Goal: Transaction & Acquisition: Purchase product/service

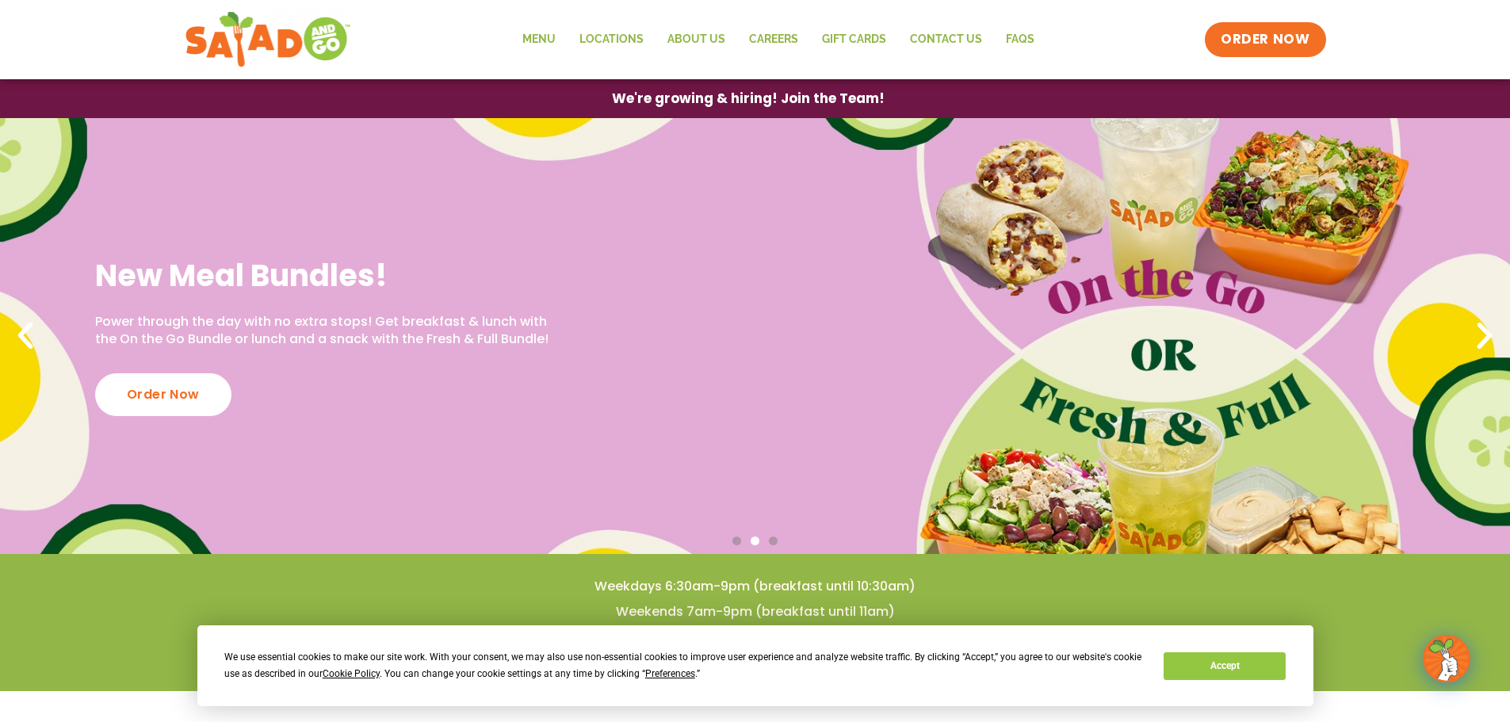
drag, startPoint x: 25, startPoint y: 337, endPoint x: 49, endPoint y: 326, distance: 27.0
click at [25, 336] on icon "Previous slide" at bounding box center [25, 336] width 35 height 35
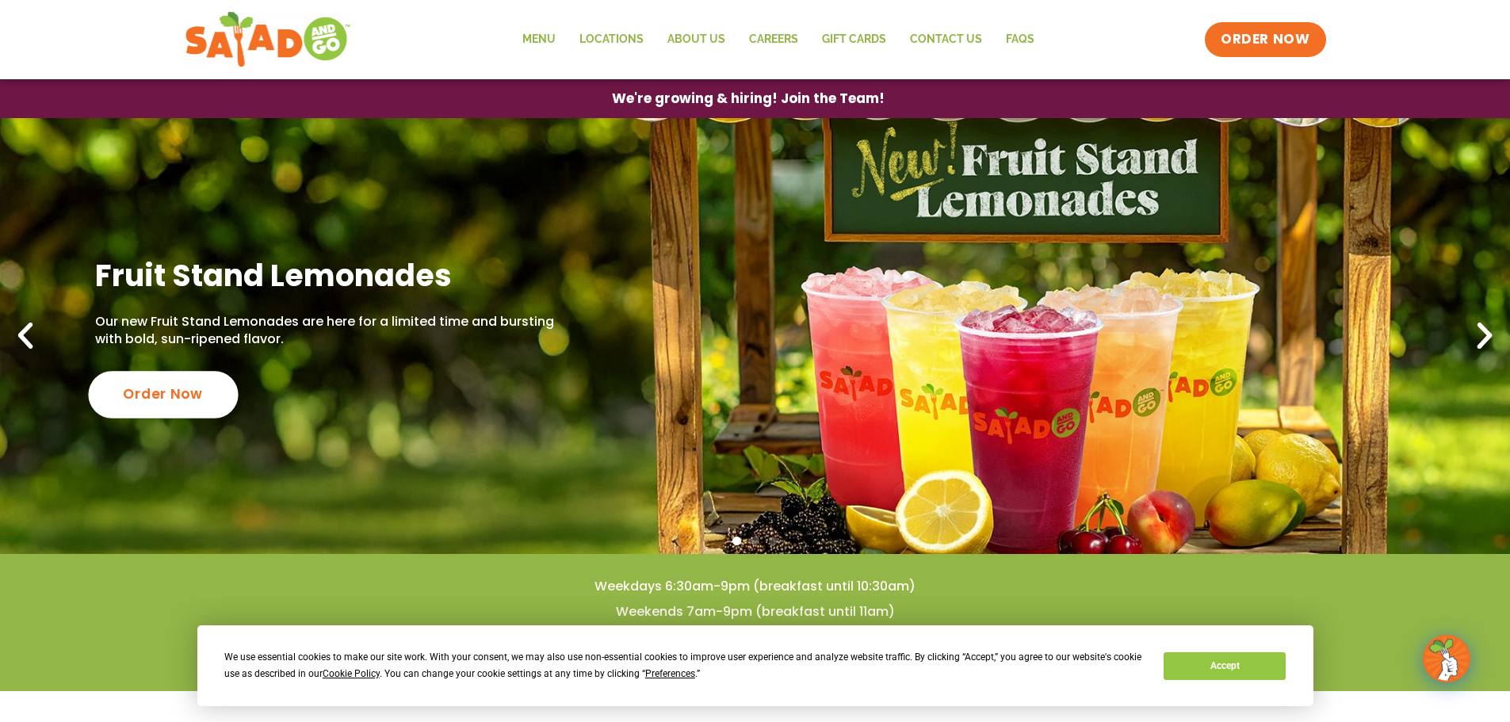
click at [193, 387] on div "Order Now" at bounding box center [163, 394] width 150 height 47
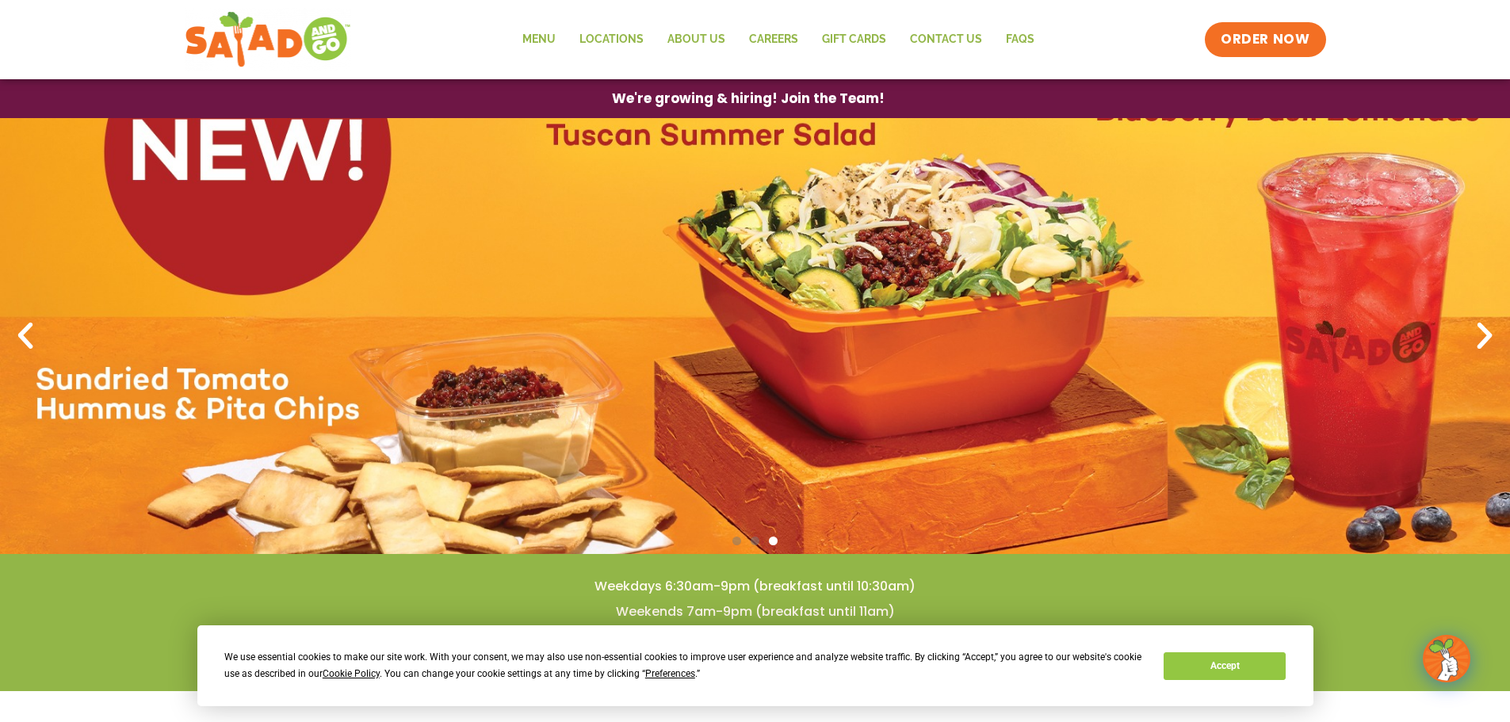
click at [1486, 334] on icon "Next slide" at bounding box center [1484, 336] width 35 height 35
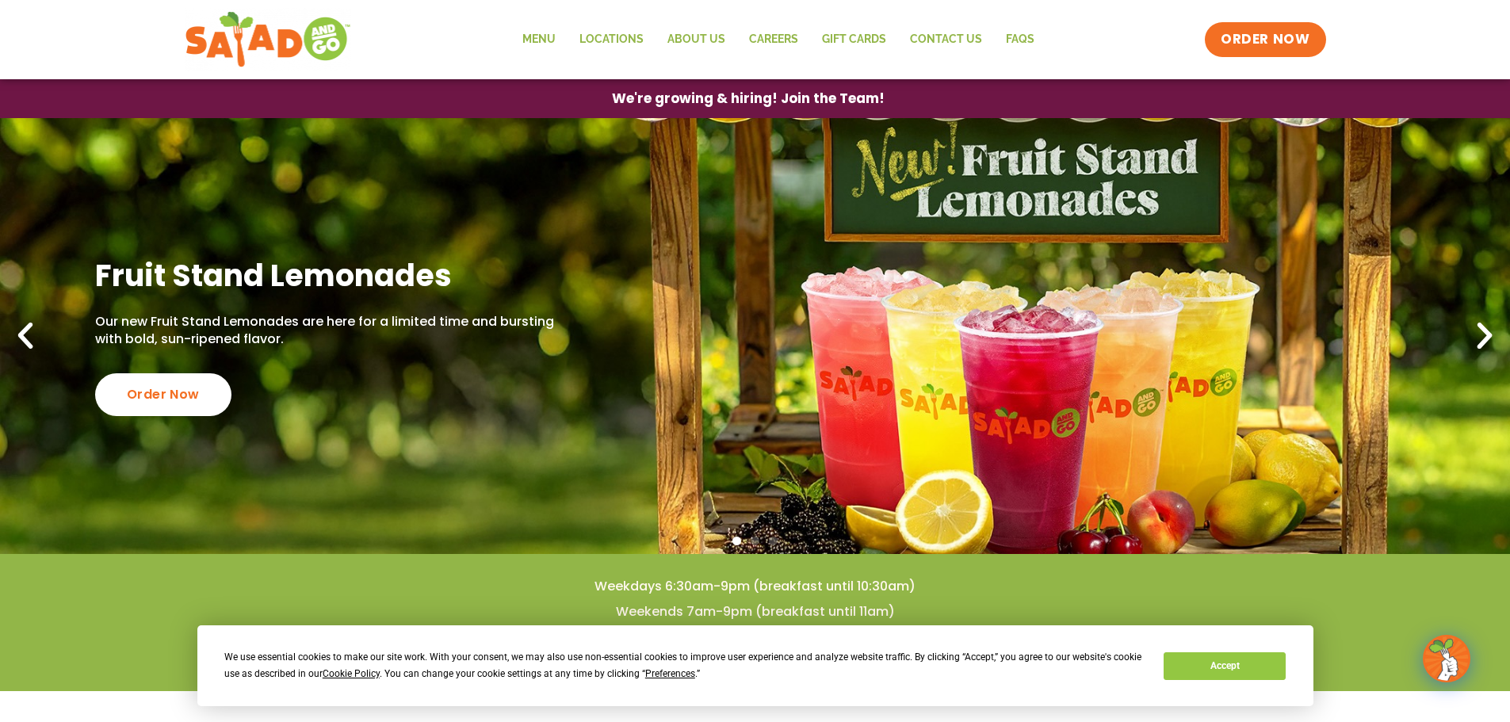
click at [1486, 334] on icon "Next slide" at bounding box center [1484, 336] width 35 height 35
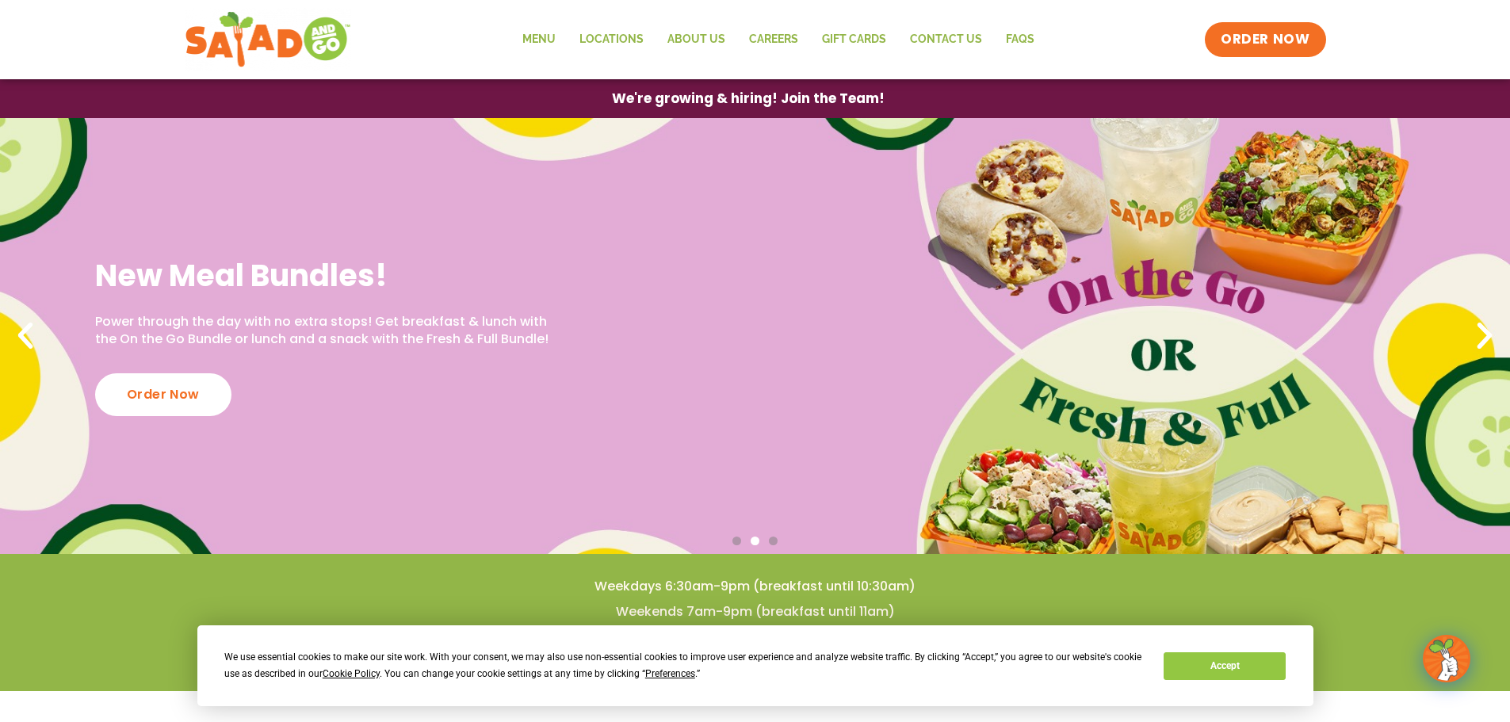
click at [1231, 262] on div "New Meal Bundles! Power through the day with no extra stops! Get breakfast & lu…" at bounding box center [755, 336] width 1510 height 436
click at [155, 405] on div "Order Now" at bounding box center [163, 394] width 150 height 47
click at [1244, 663] on button "Accept" at bounding box center [1225, 666] width 122 height 28
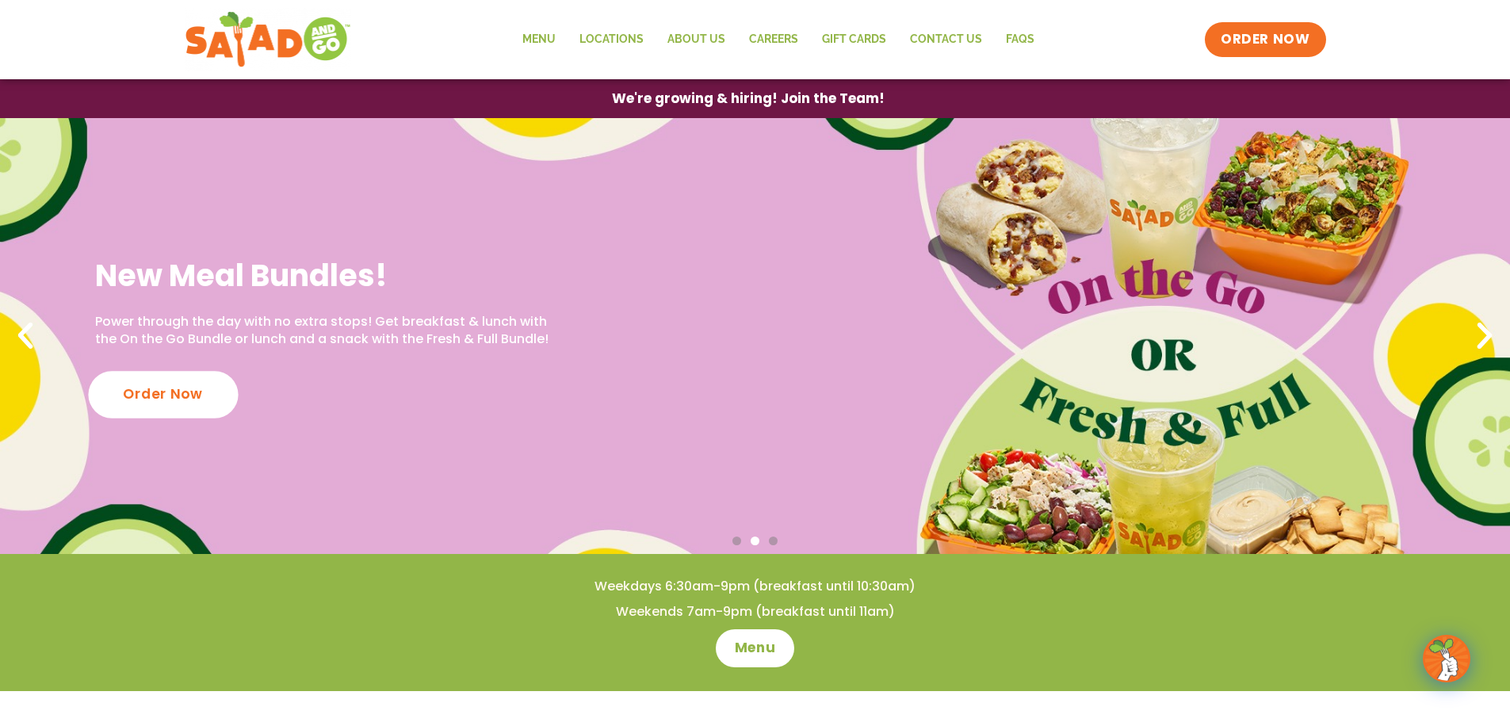
click at [194, 406] on div "Order Now" at bounding box center [163, 394] width 150 height 47
click at [157, 407] on div "Order Now" at bounding box center [163, 394] width 150 height 47
click at [1263, 31] on span "ORDER NOW" at bounding box center [1265, 39] width 98 height 21
